Goal: Transaction & Acquisition: Purchase product/service

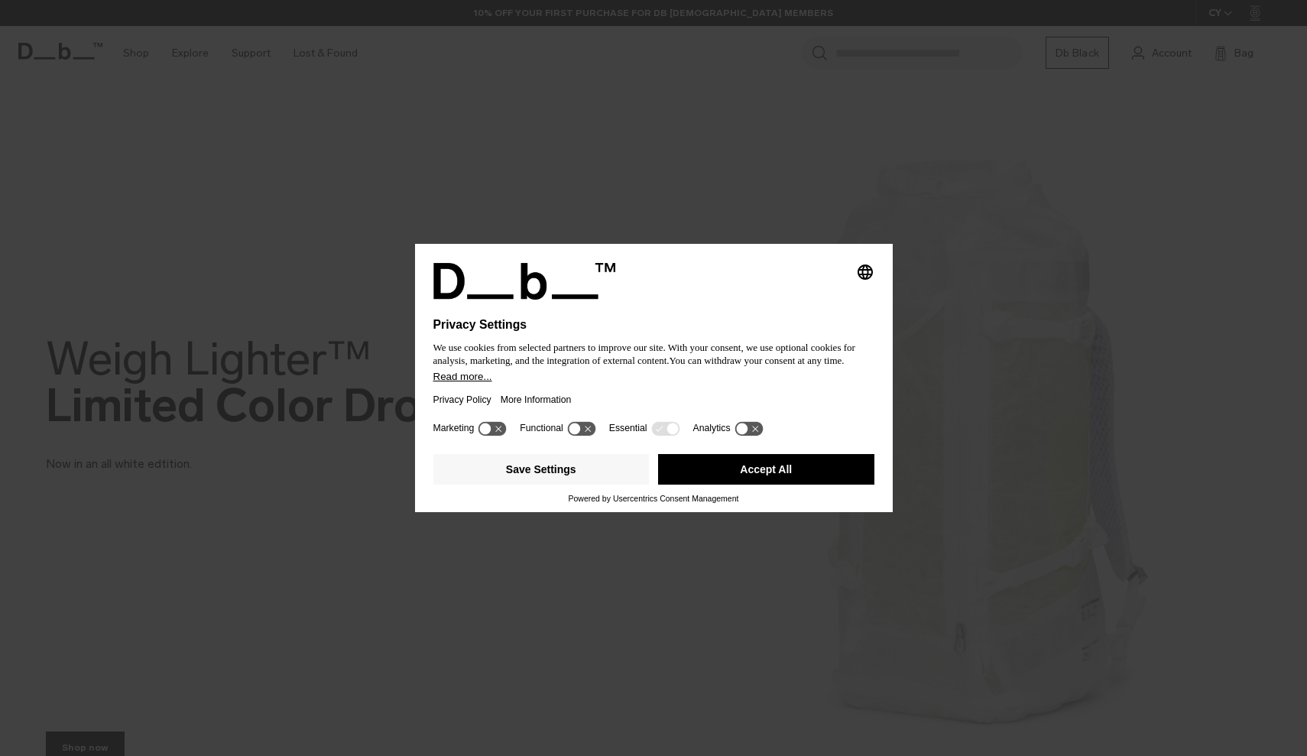
click at [784, 300] on div at bounding box center [653, 309] width 441 height 18
click at [735, 462] on button "Accept All" at bounding box center [766, 469] width 216 height 31
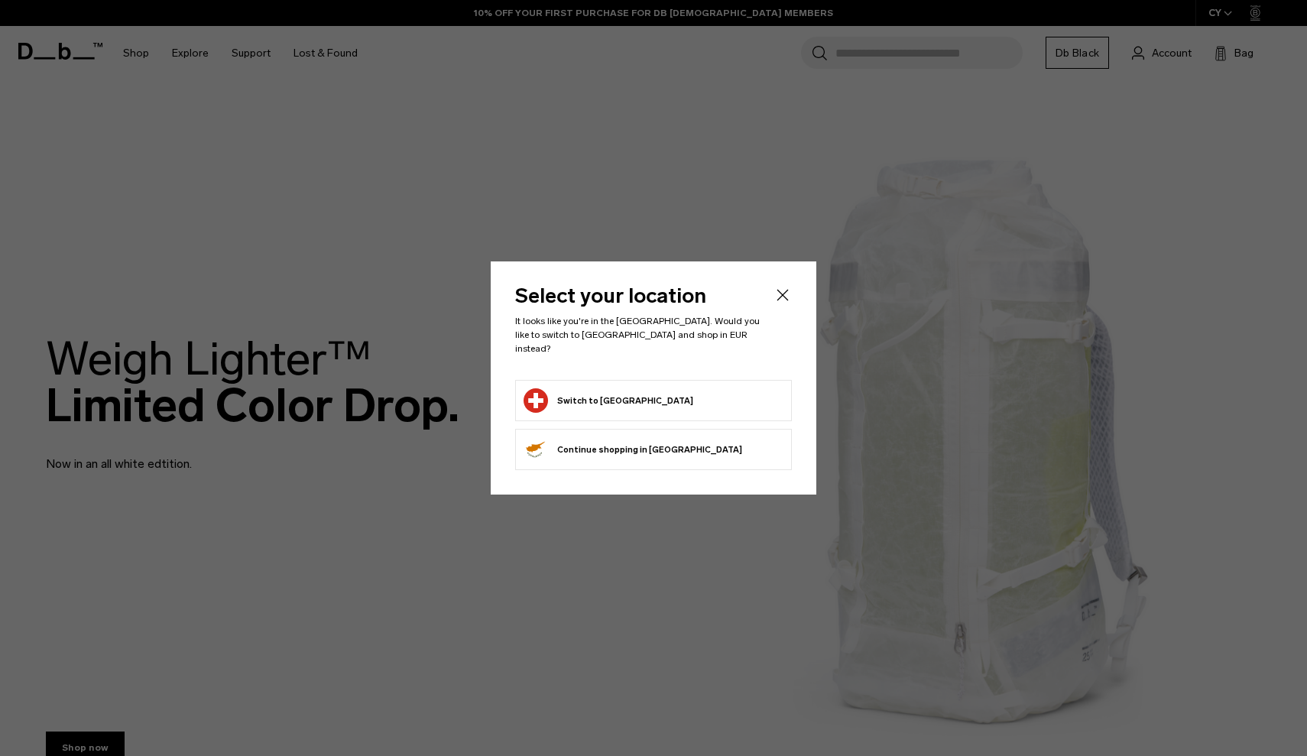
click at [687, 391] on form "Switch to Switzerland" at bounding box center [654, 400] width 260 height 24
click at [602, 388] on button "Switch to Switzerland" at bounding box center [609, 400] width 170 height 24
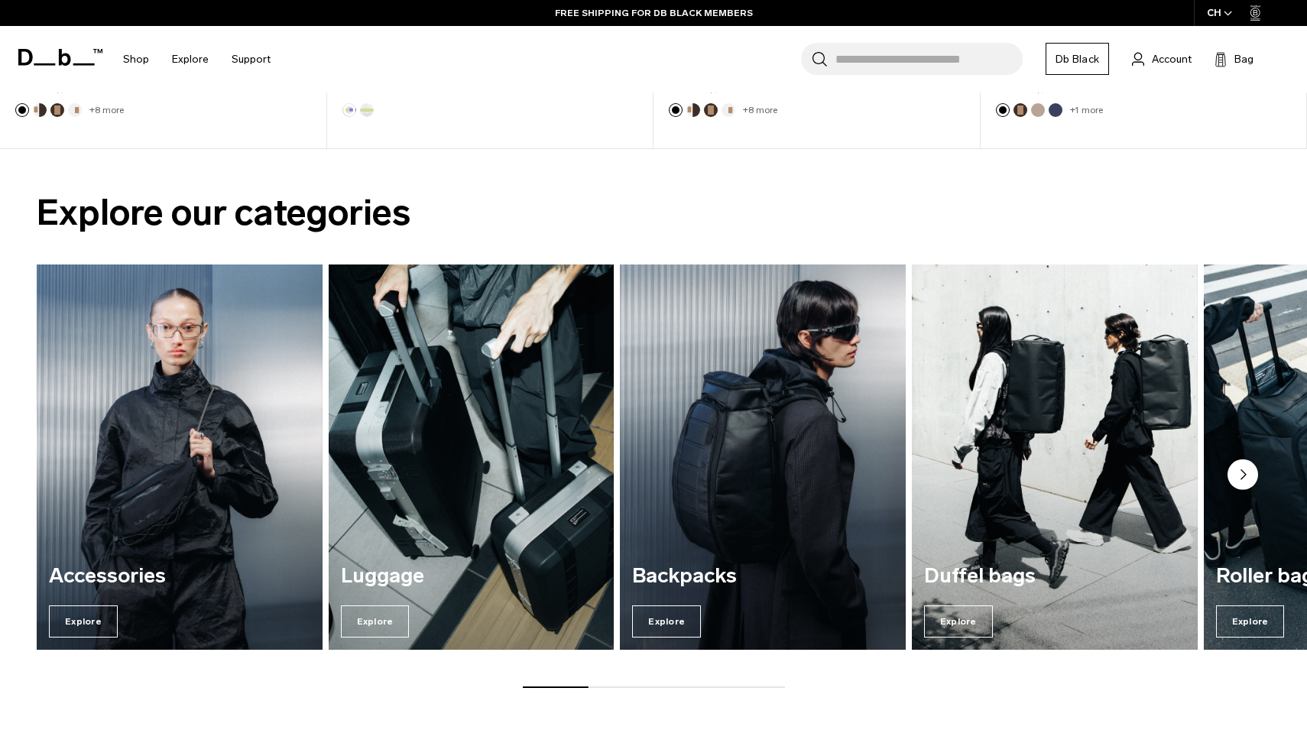
scroll to position [1143, 0]
click at [1251, 476] on circle "Next slide" at bounding box center [1242, 474] width 31 height 31
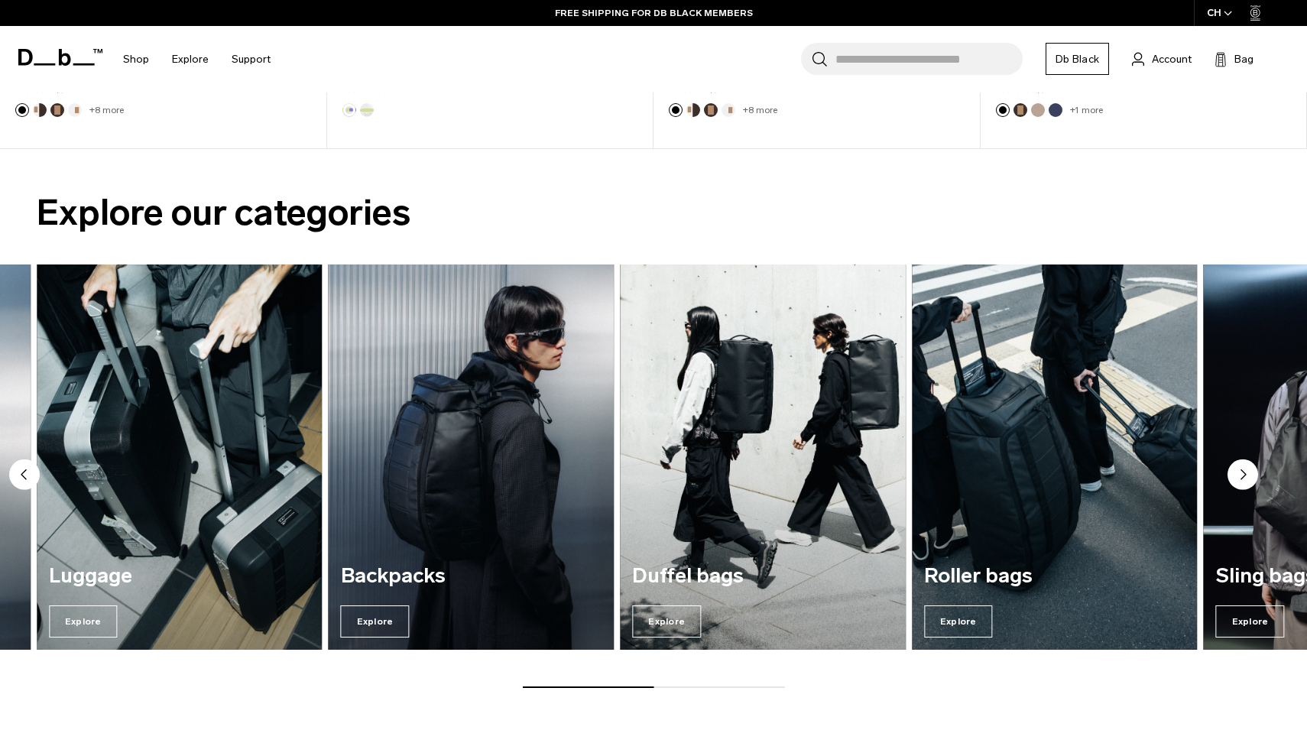
click at [1251, 476] on circle "Next slide" at bounding box center [1242, 474] width 31 height 31
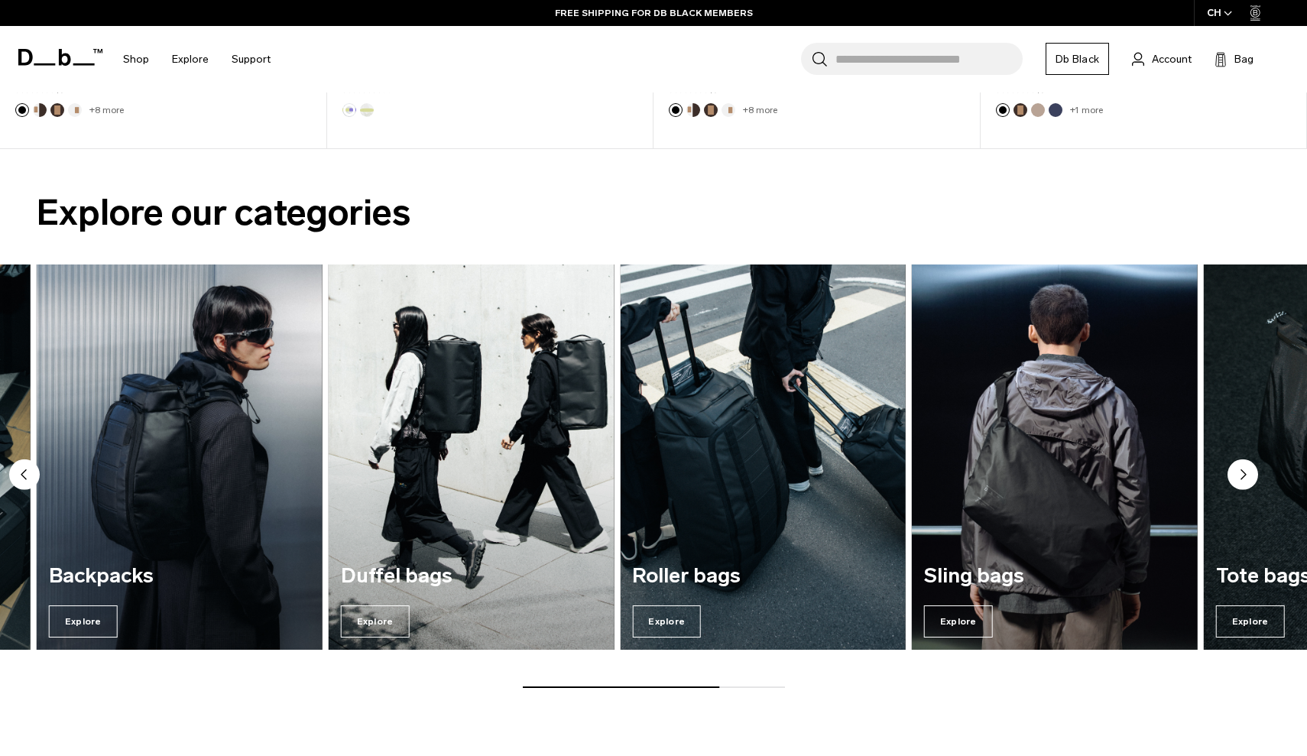
click at [1251, 476] on circle "Next slide" at bounding box center [1242, 474] width 31 height 31
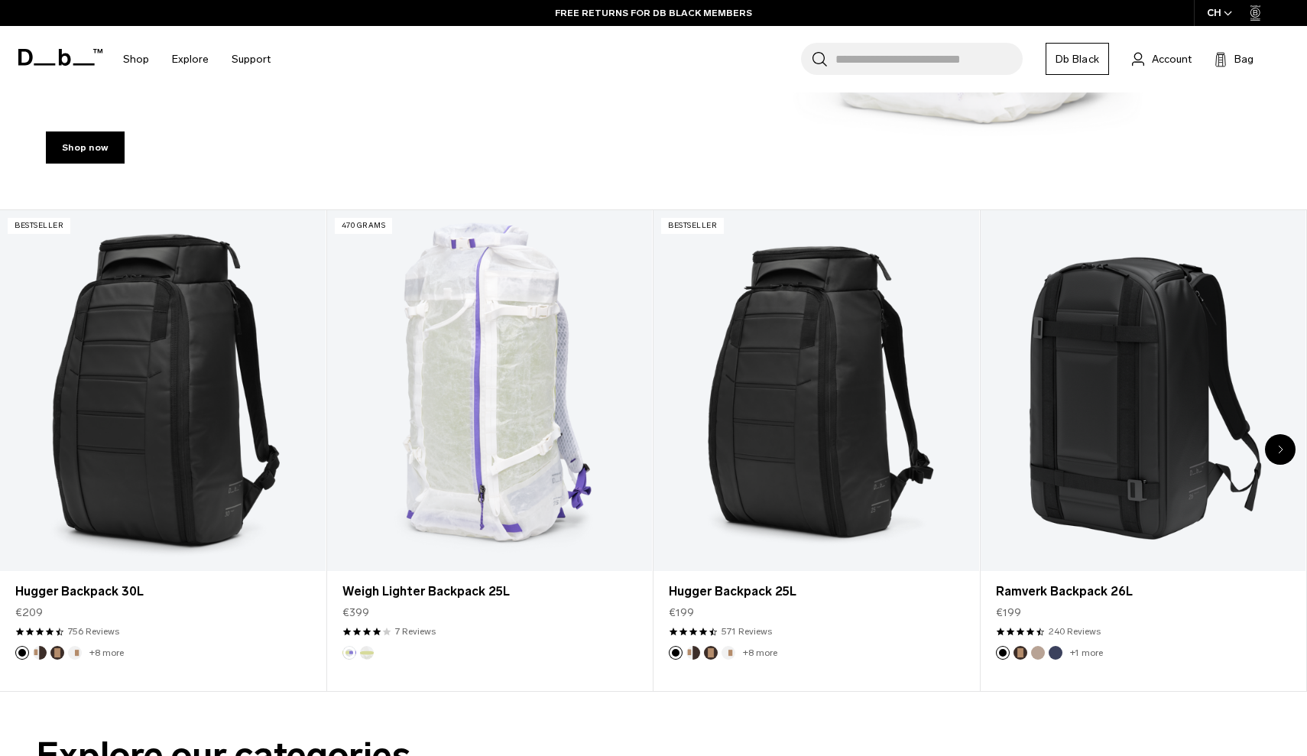
scroll to position [245, 0]
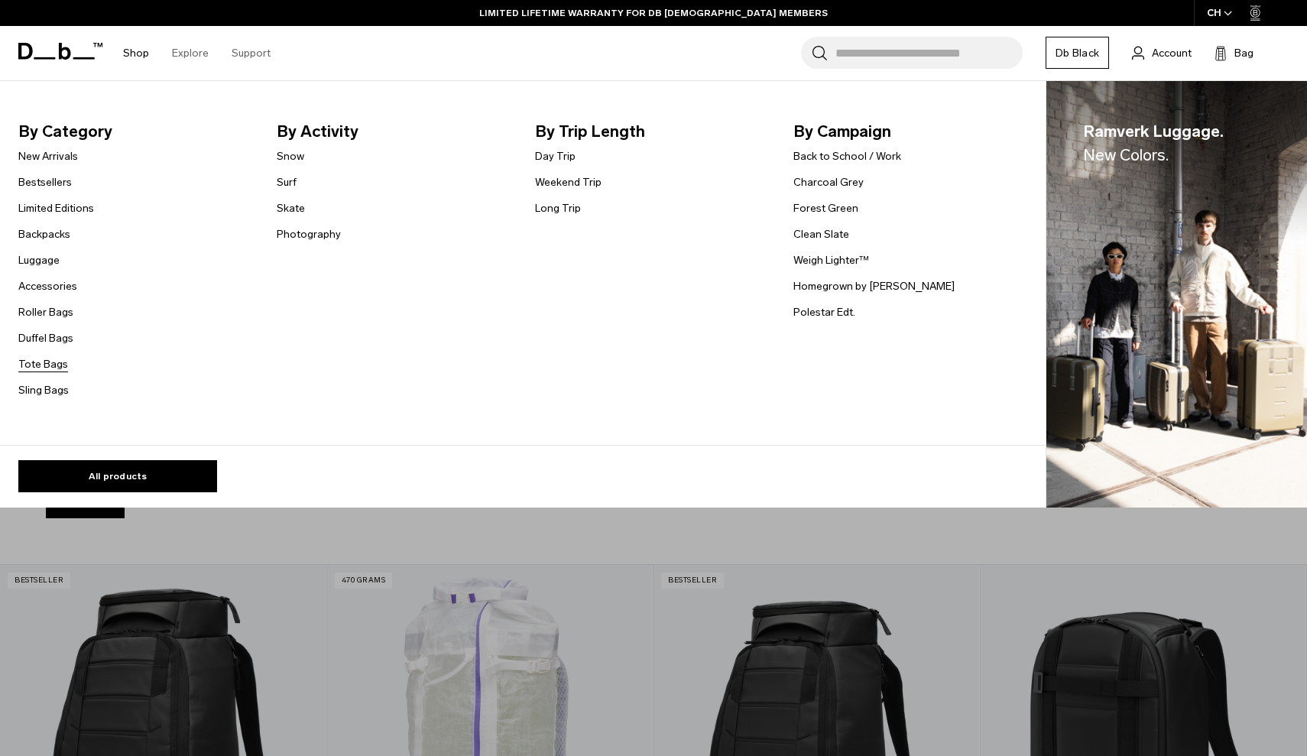
click at [44, 367] on link "Tote Bags" at bounding box center [43, 364] width 50 height 16
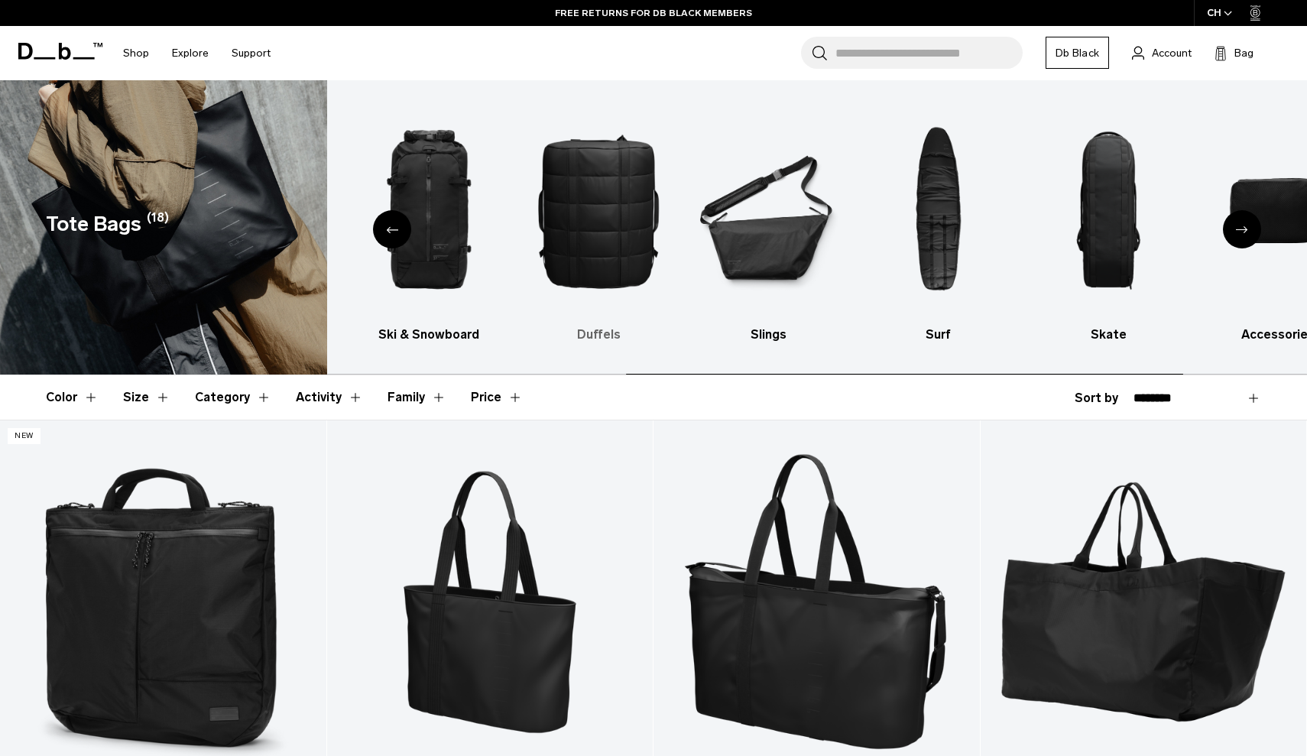
click at [605, 212] on img "5 / 10" at bounding box center [598, 210] width 143 height 215
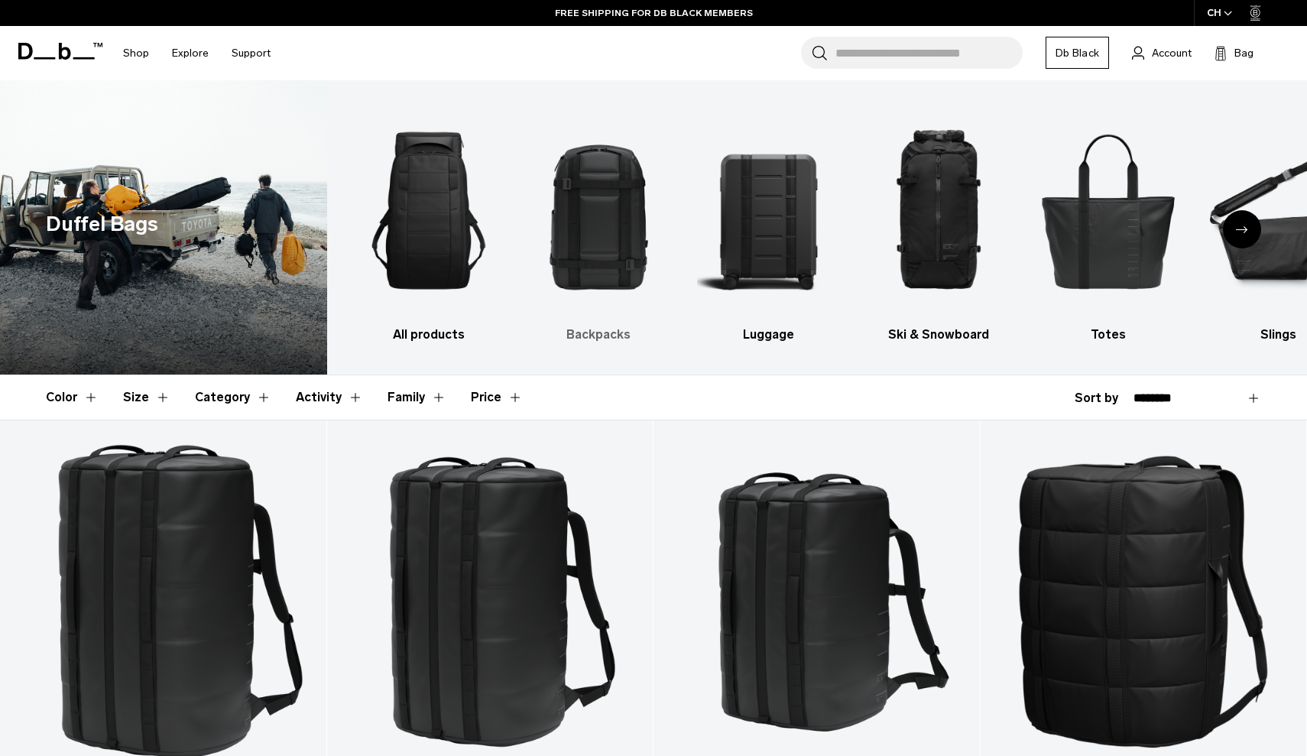
click at [573, 237] on img "2 / 10" at bounding box center [598, 210] width 143 height 215
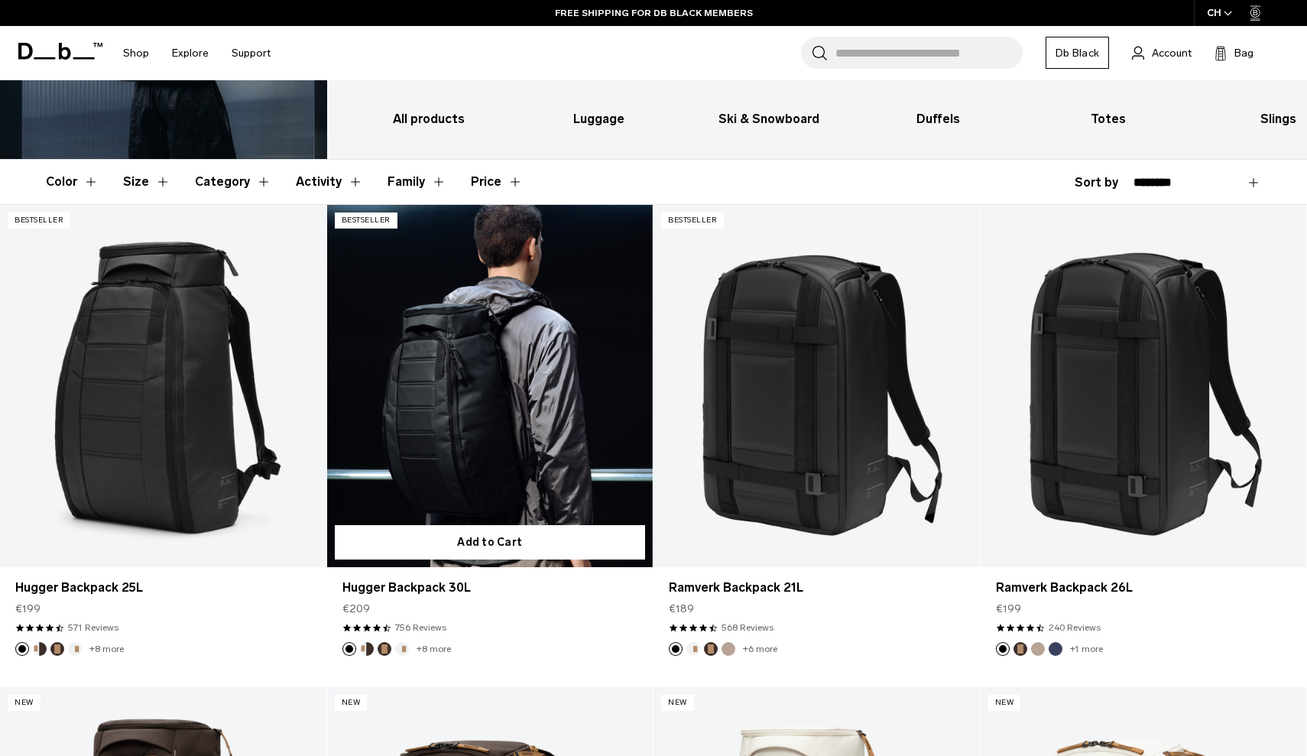
scroll to position [219, 0]
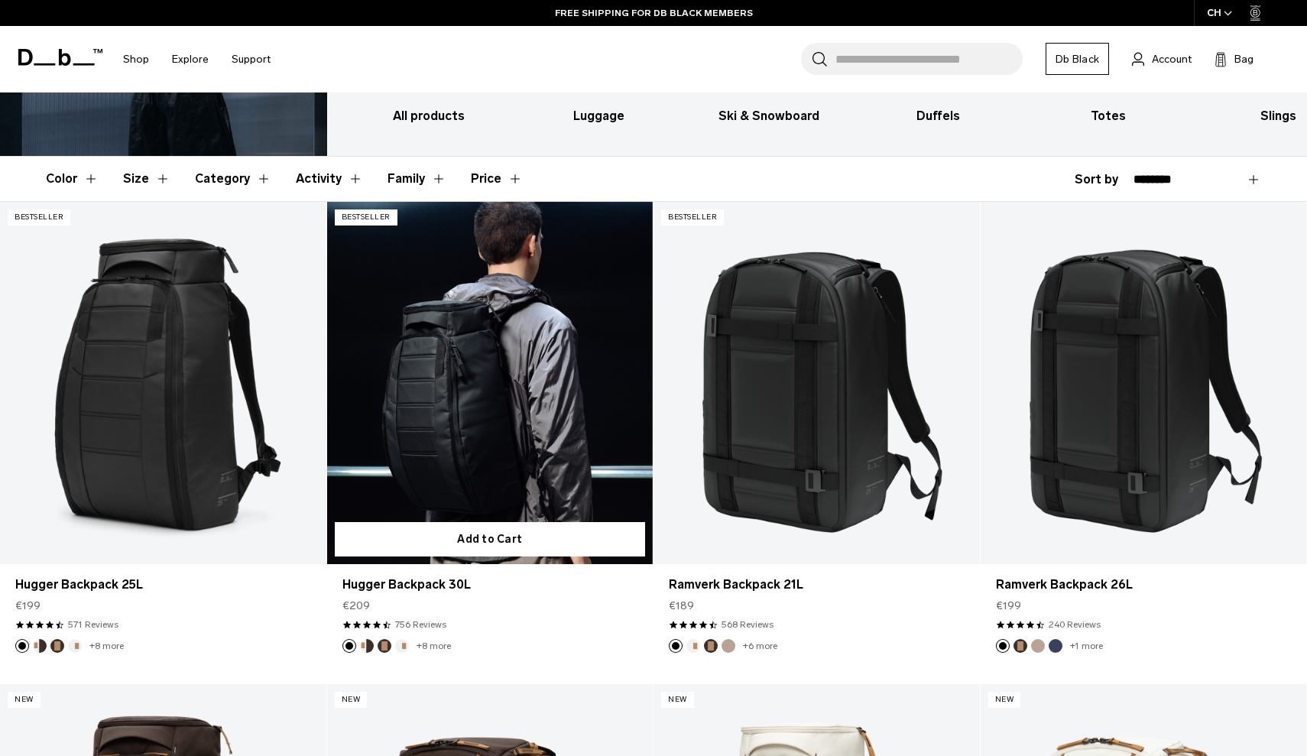
click at [430, 408] on link "Hugger Backpack 30L" at bounding box center [490, 383] width 326 height 362
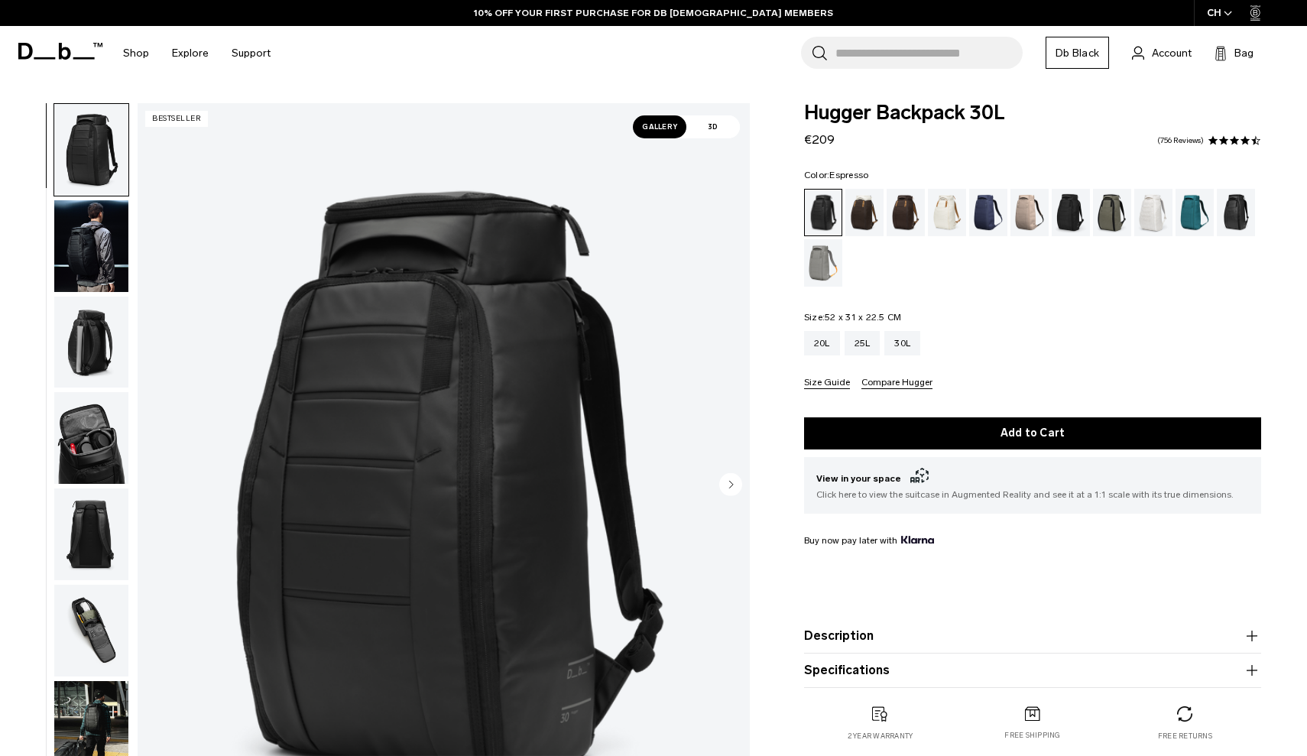
click at [913, 213] on div "Espresso" at bounding box center [906, 212] width 39 height 47
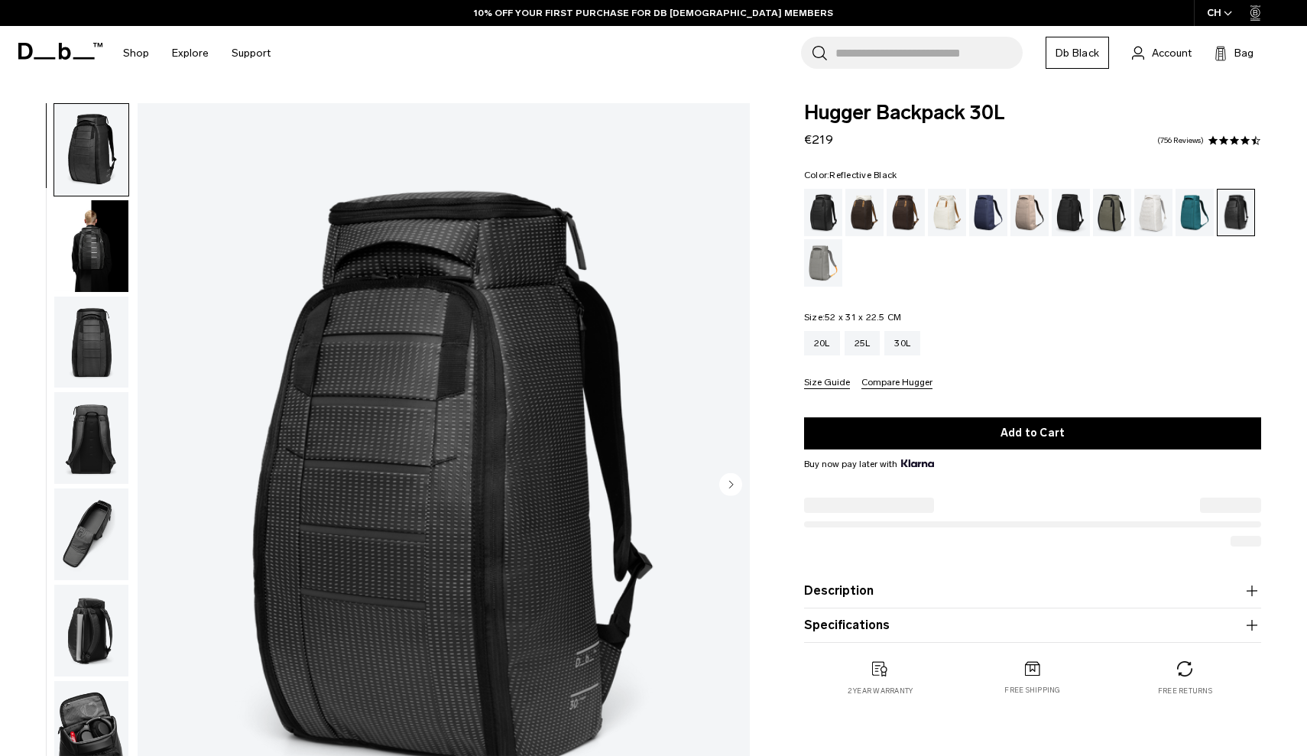
click at [69, 38] on span at bounding box center [60, 51] width 84 height 58
click at [63, 47] on icon at bounding box center [60, 51] width 84 height 17
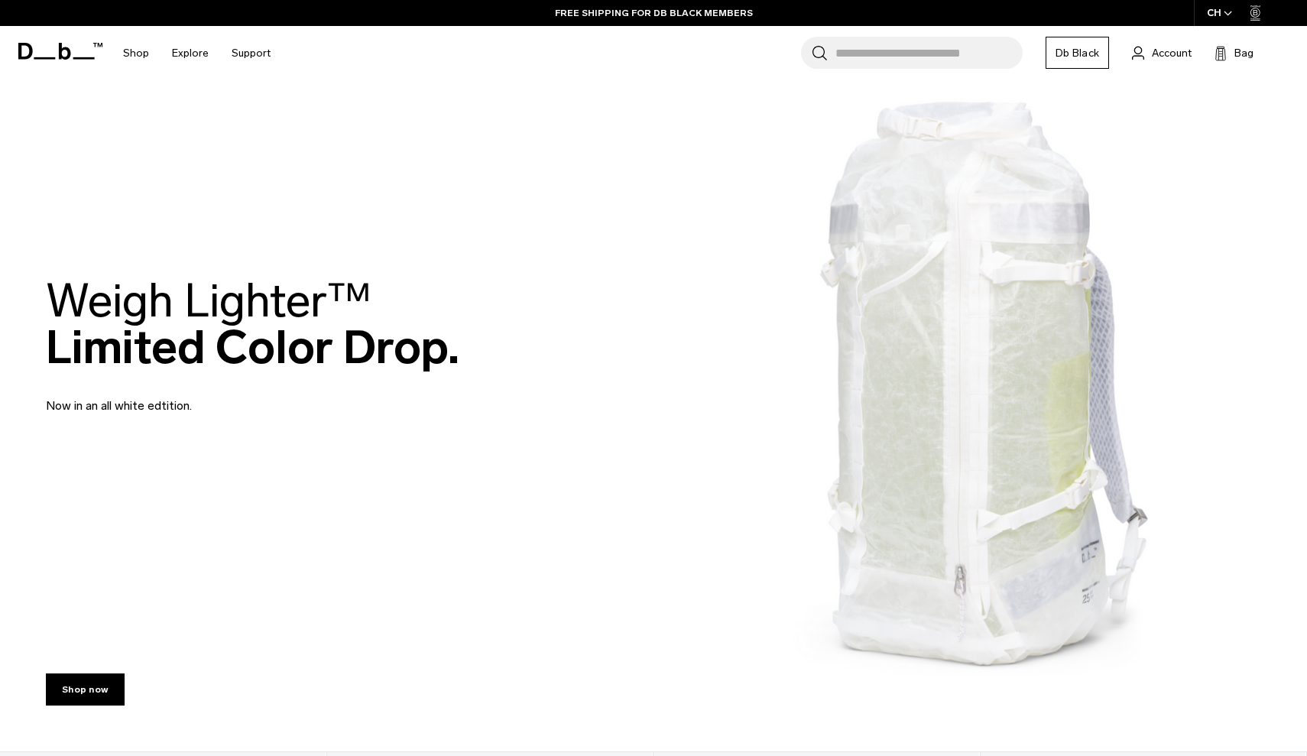
scroll to position [57, 0]
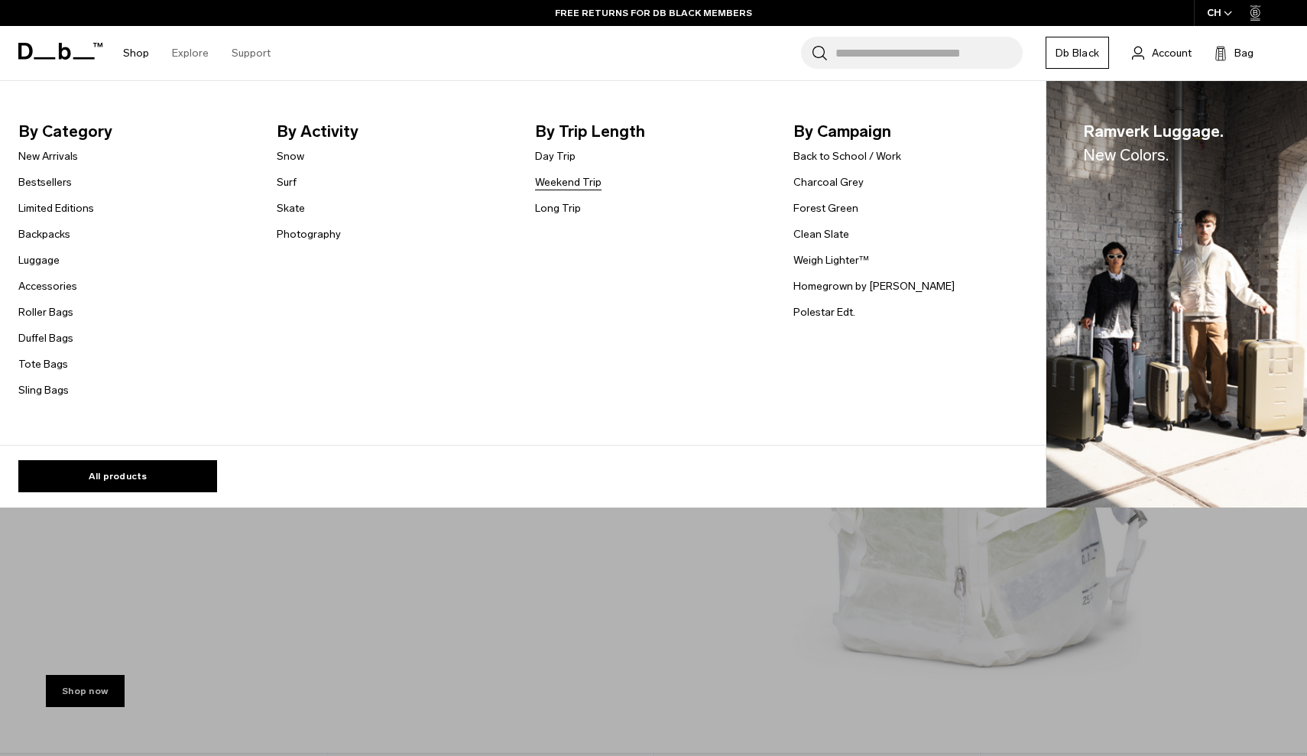
click at [572, 186] on link "Weekend Trip" at bounding box center [568, 182] width 66 height 16
